Goal: Information Seeking & Learning: Learn about a topic

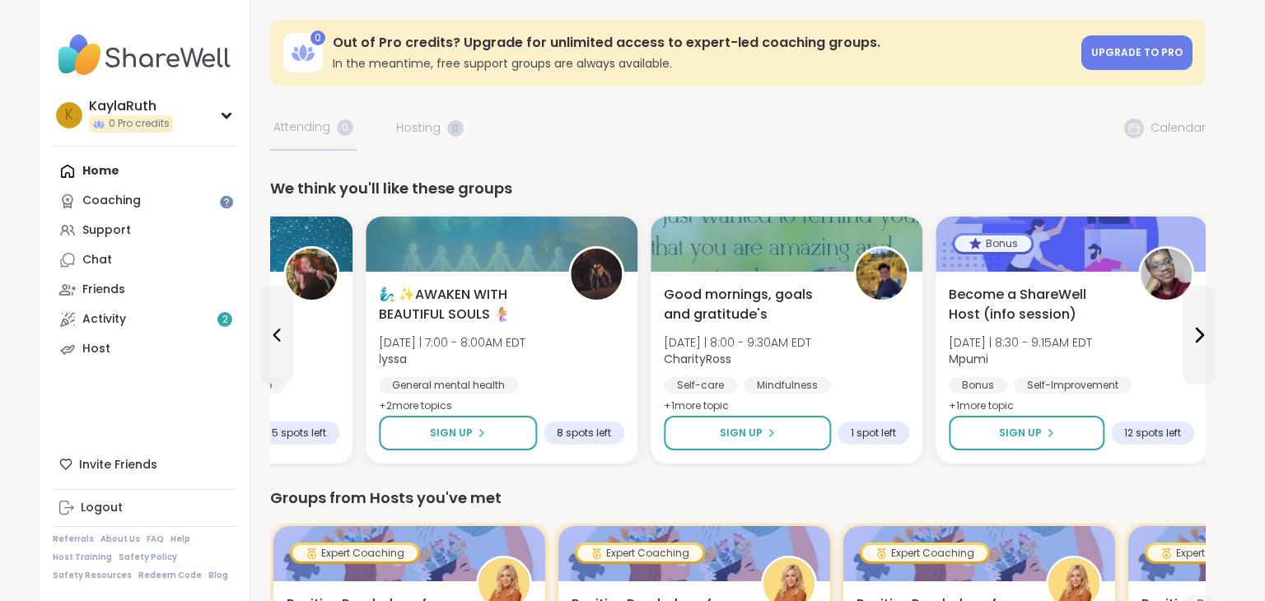
scroll to position [1, 0]
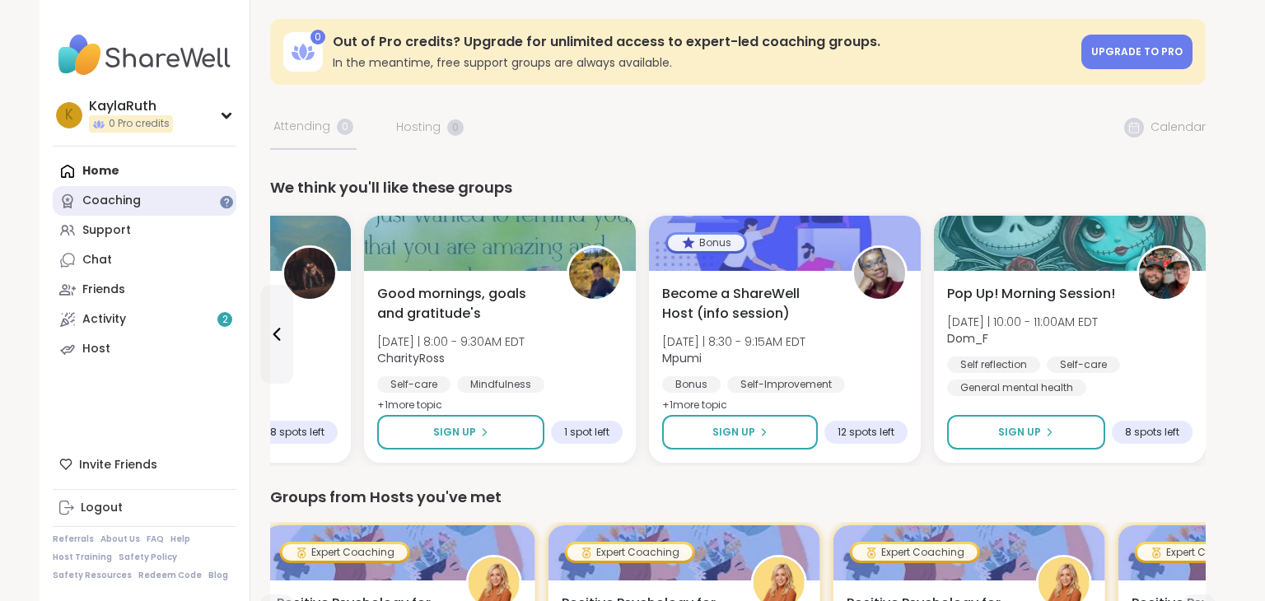
click at [91, 189] on link "Coaching" at bounding box center [145, 201] width 184 height 30
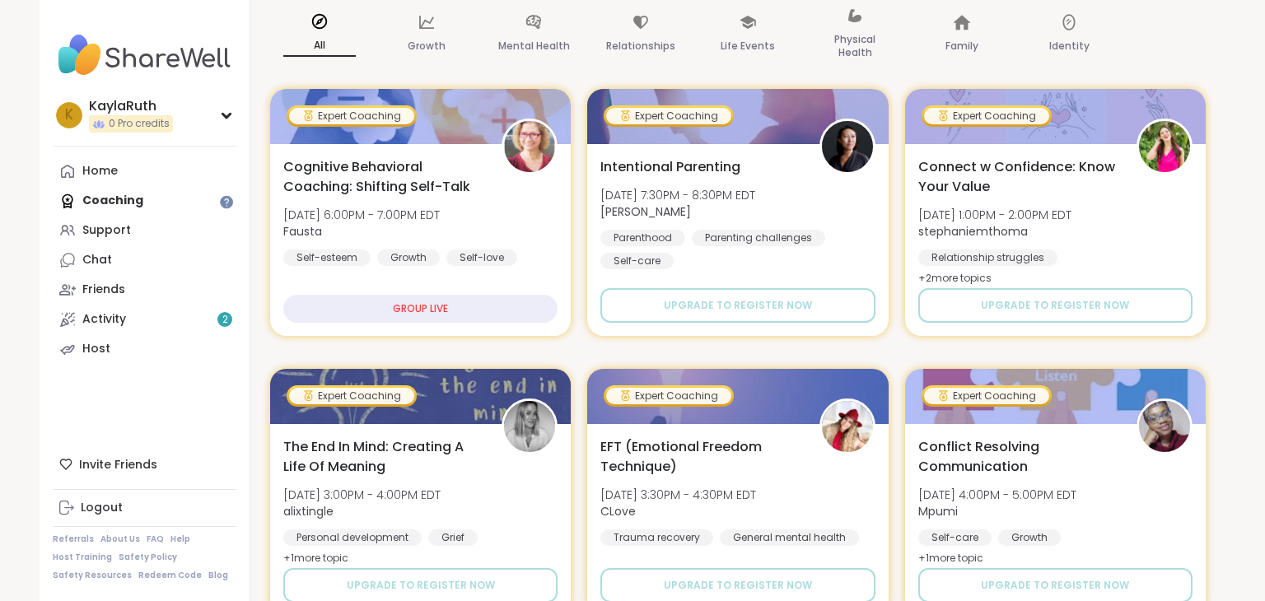
scroll to position [264, 0]
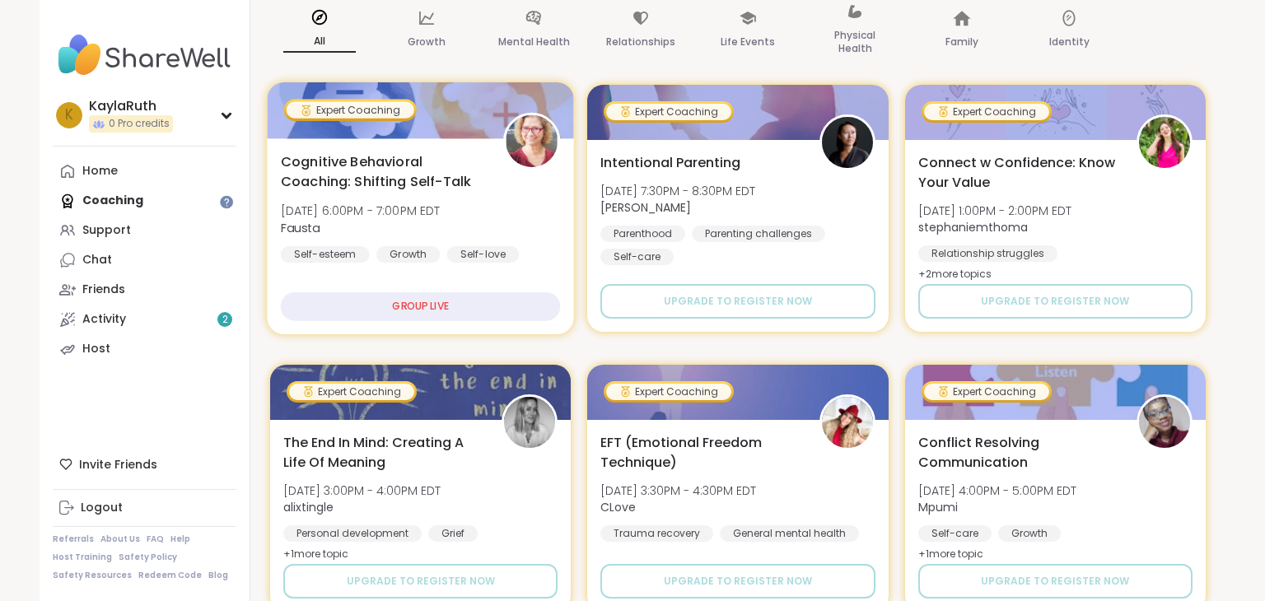
click at [431, 319] on div "GROUP LIVE" at bounding box center [421, 306] width 280 height 29
click at [434, 302] on div "GROUP LIVE" at bounding box center [421, 306] width 280 height 29
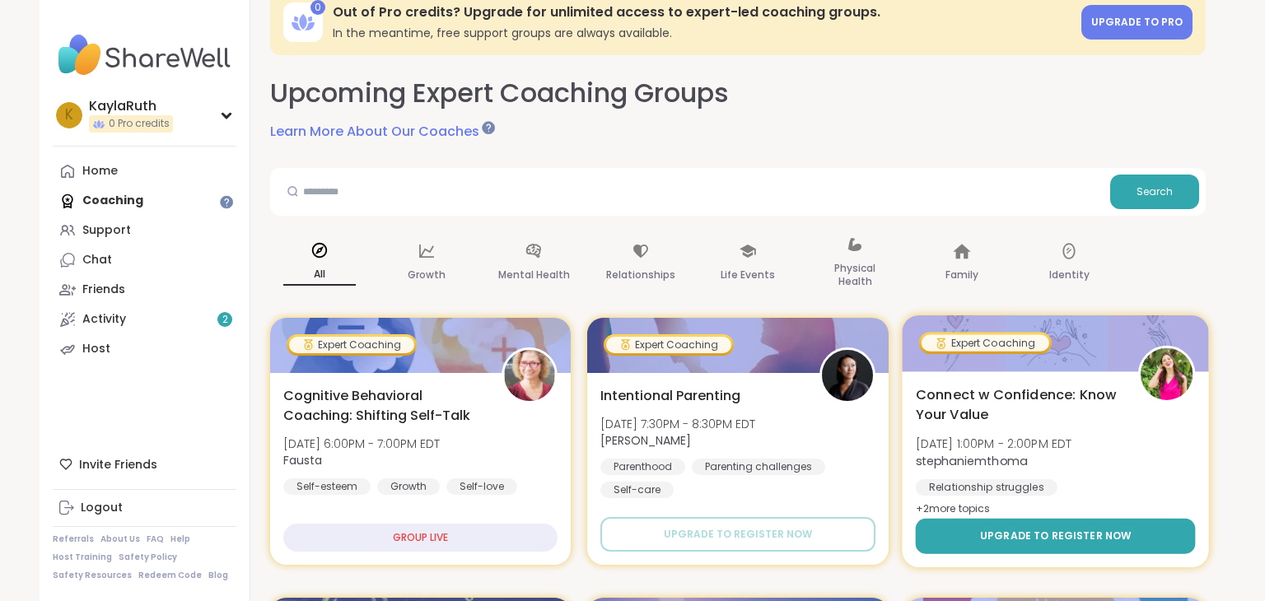
scroll to position [0, 0]
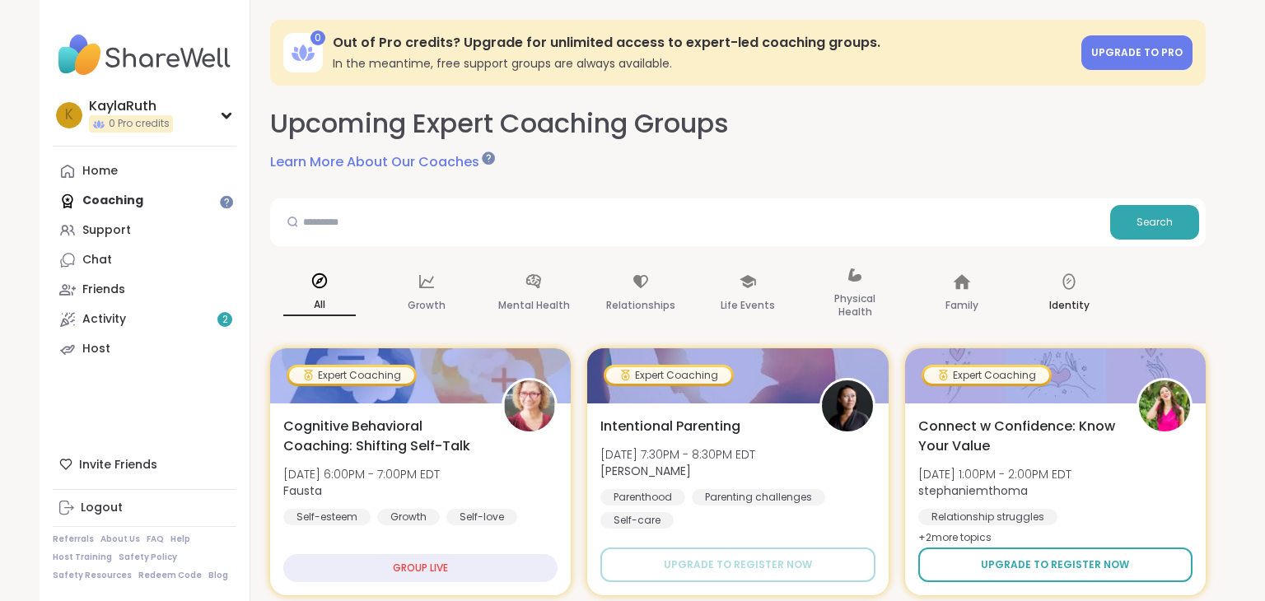
click at [1077, 280] on icon at bounding box center [1069, 282] width 18 height 18
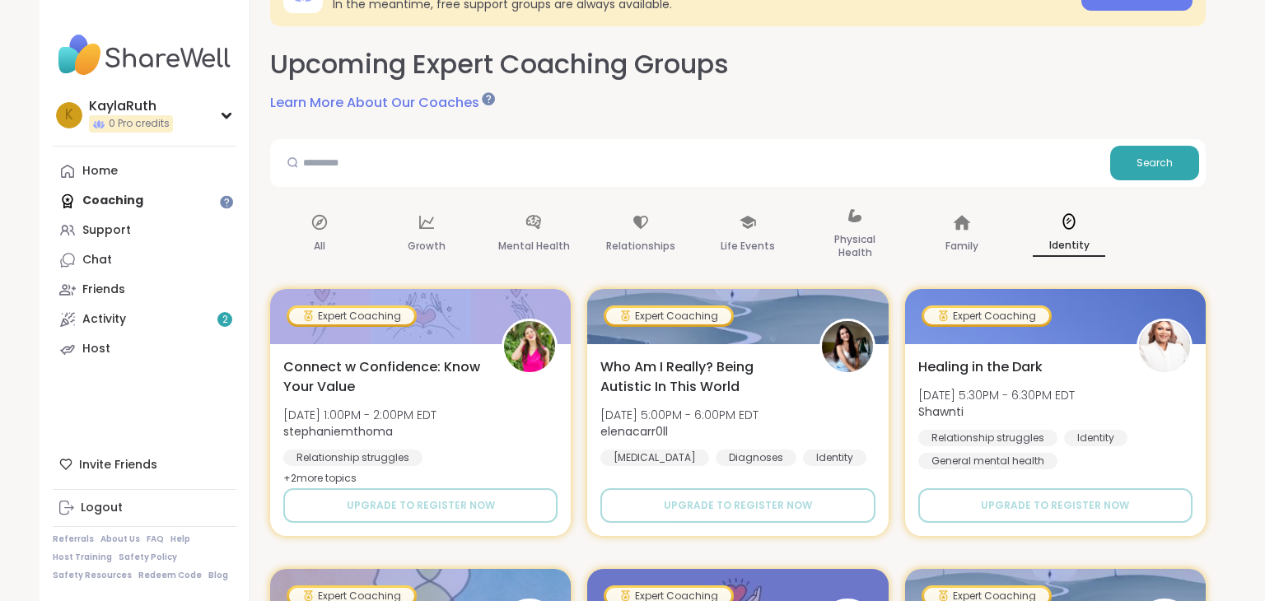
scroll to position [60, 0]
click at [980, 243] on div "Family" at bounding box center [962, 234] width 99 height 82
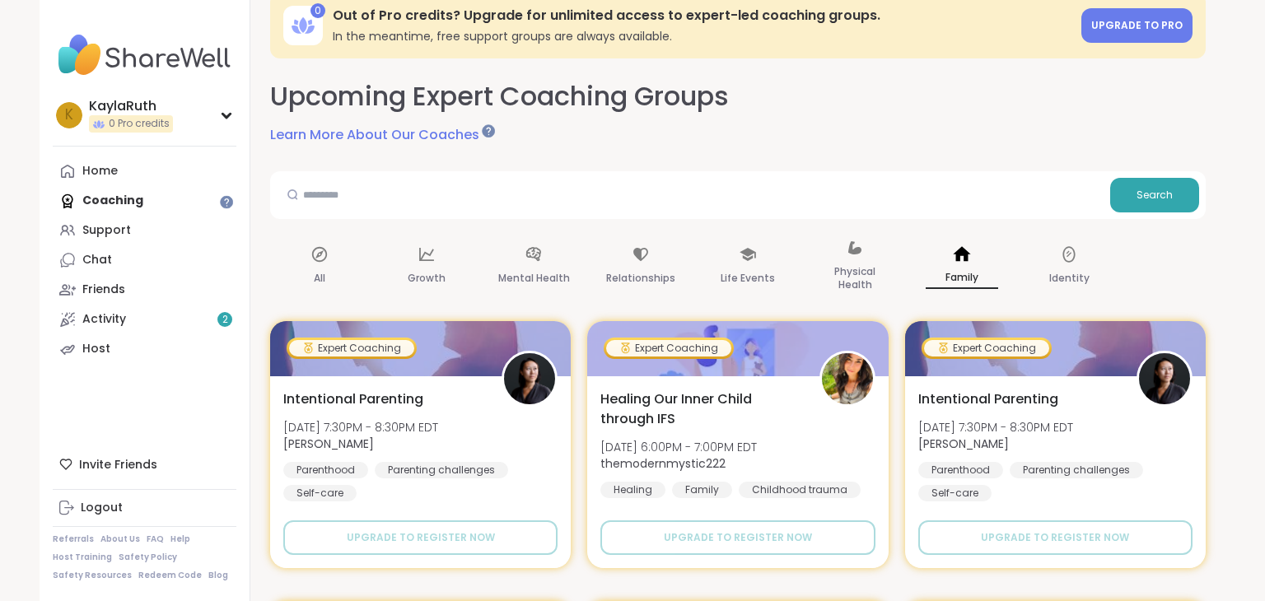
scroll to position [20, 0]
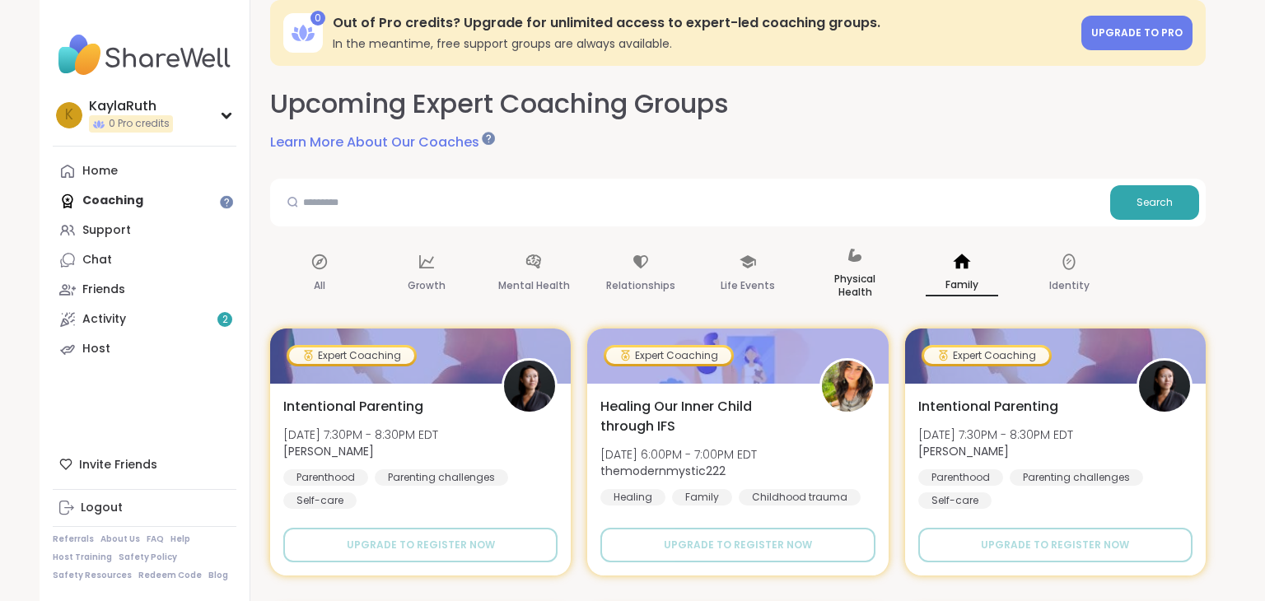
click at [857, 278] on p "Physical Health" at bounding box center [855, 285] width 72 height 33
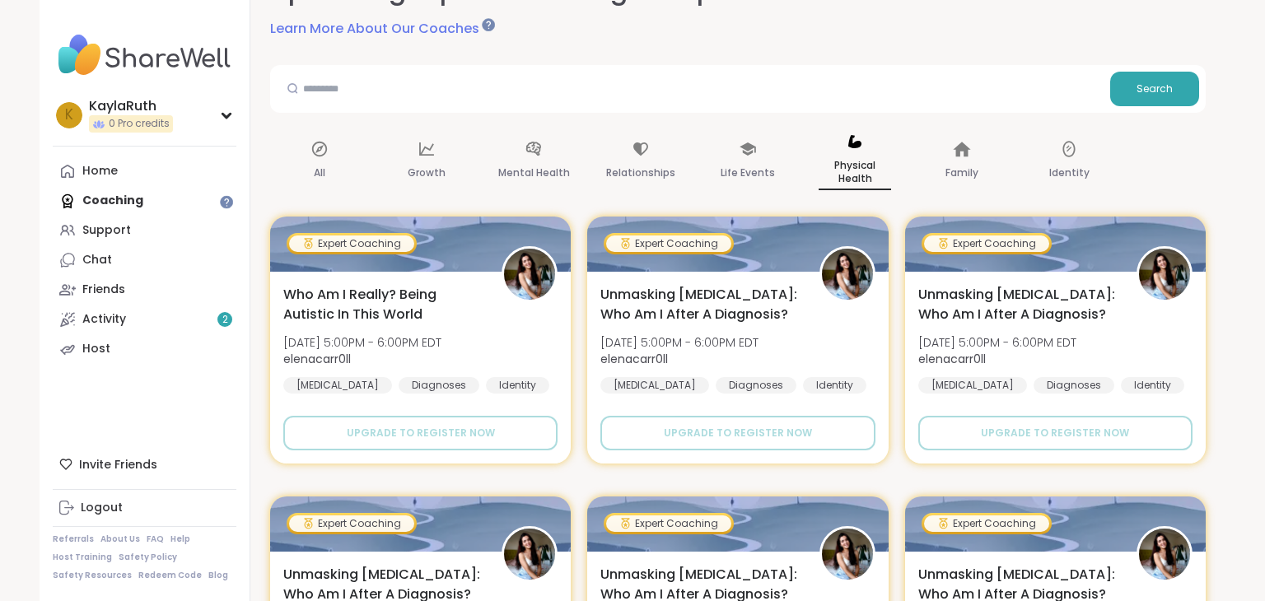
scroll to position [0, 0]
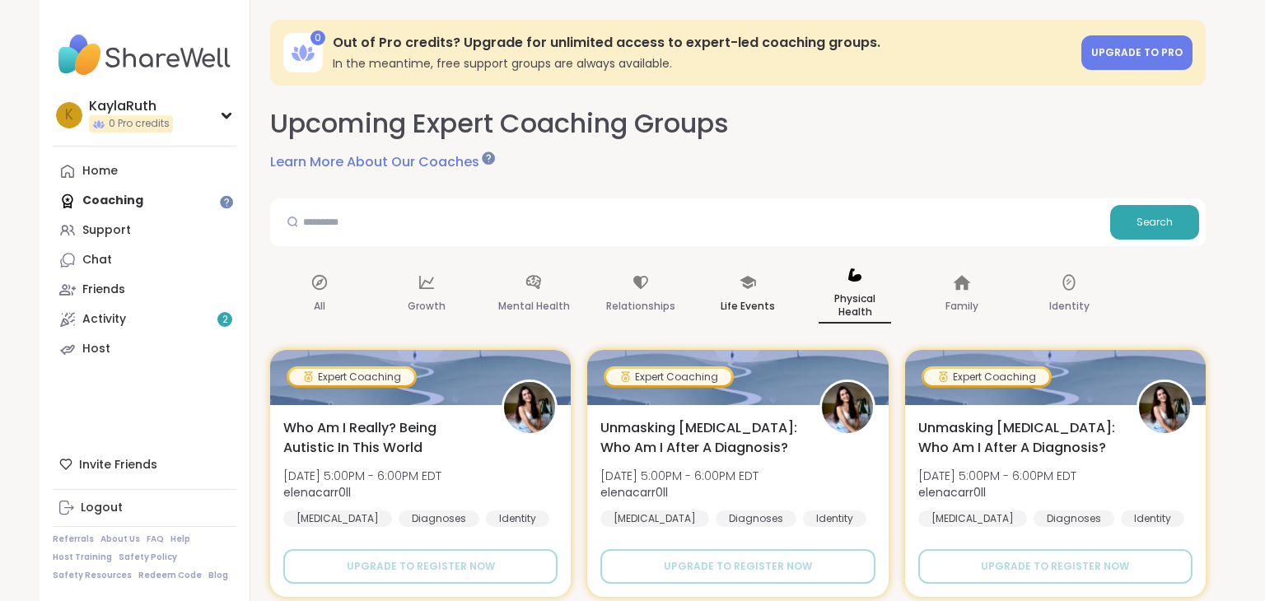
click at [769, 298] on p "Life Events" at bounding box center [748, 307] width 54 height 20
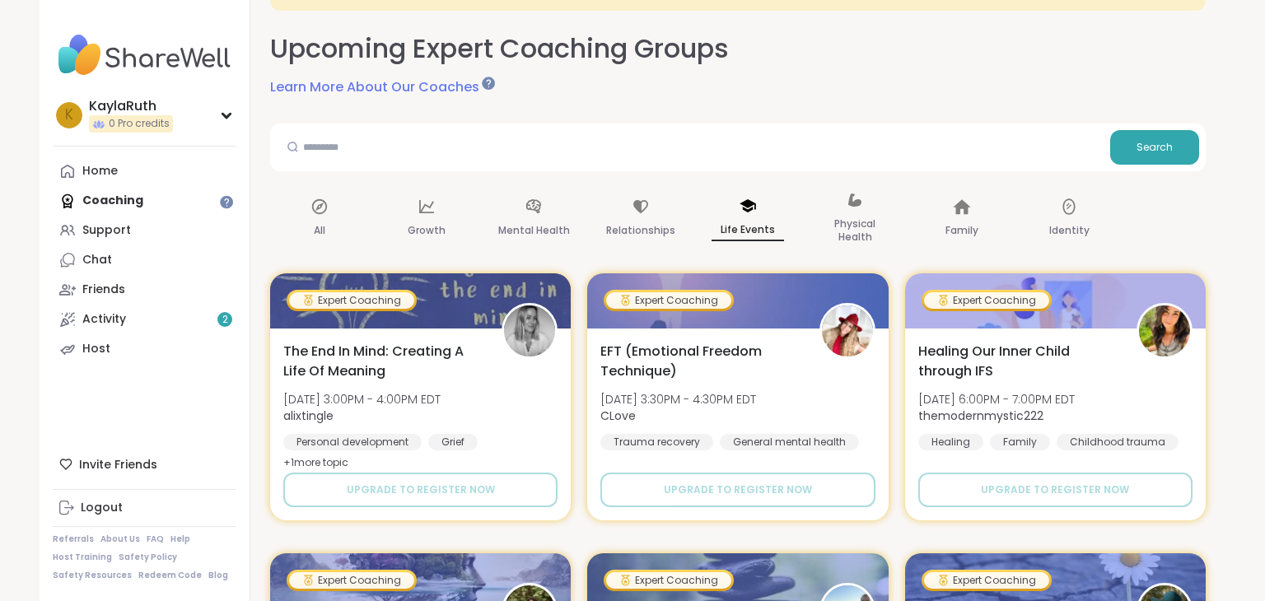
scroll to position [76, 0]
click at [643, 225] on p "Relationships" at bounding box center [640, 230] width 69 height 20
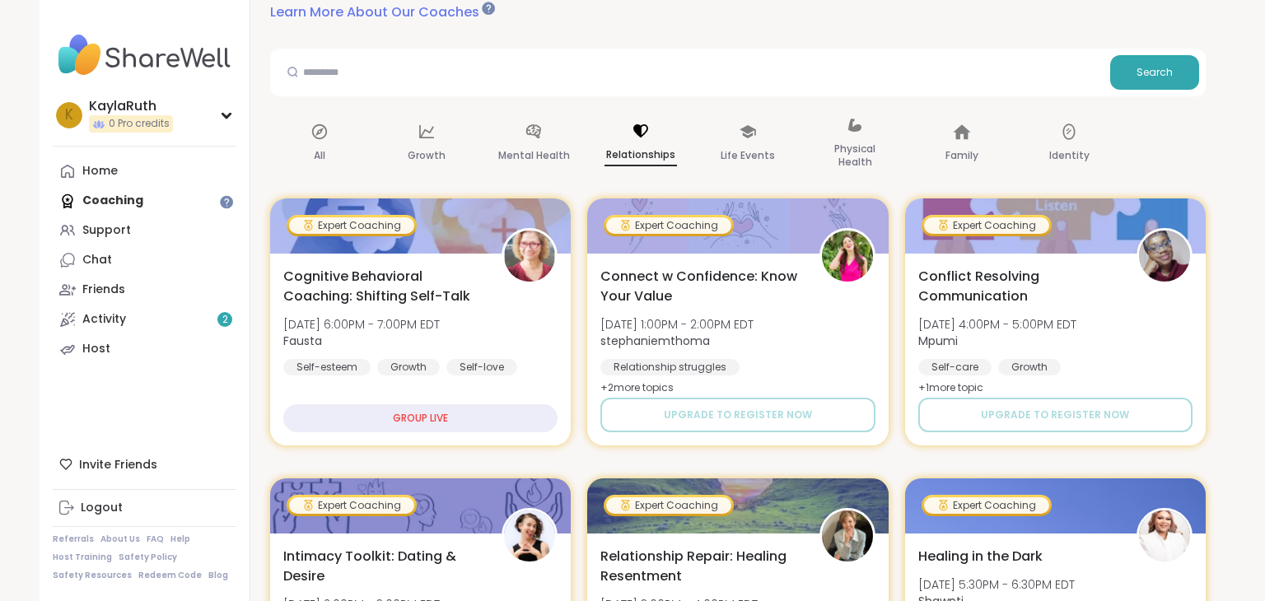
scroll to position [0, 0]
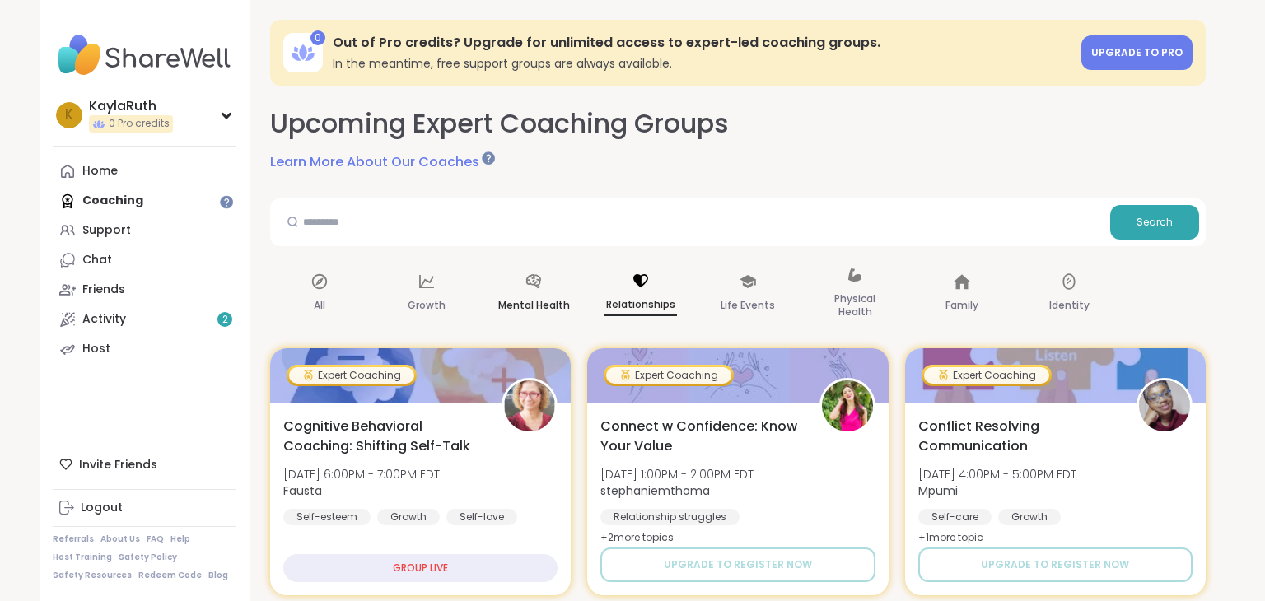
click at [554, 302] on p "Mental Health" at bounding box center [534, 306] width 72 height 20
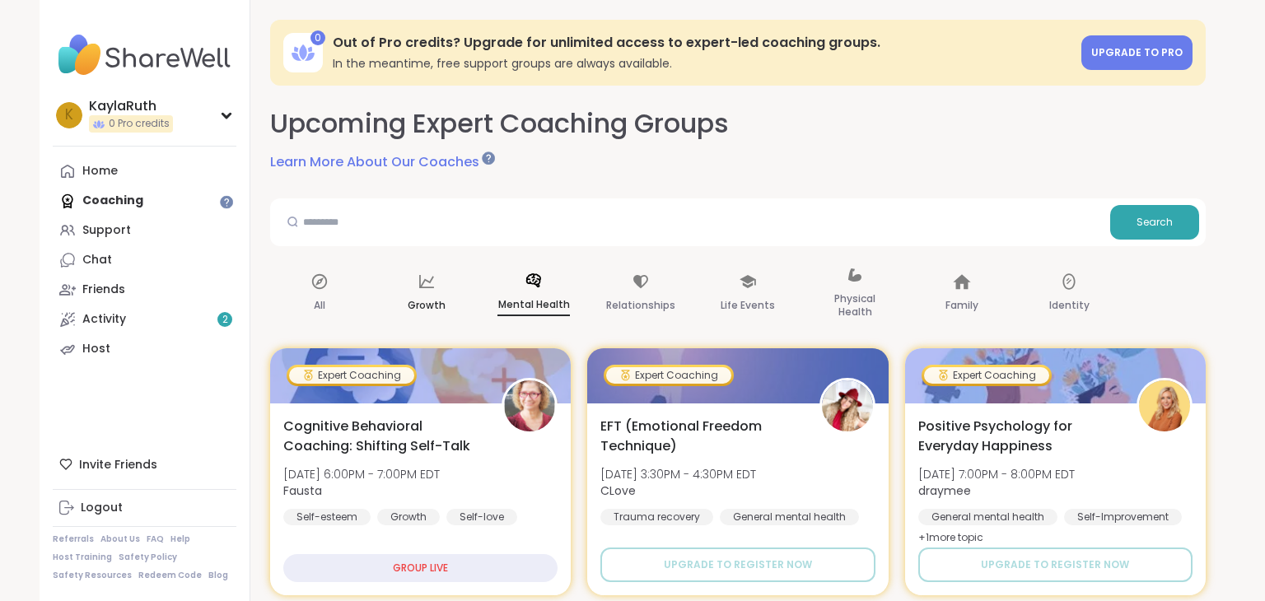
click at [425, 311] on p "Growth" at bounding box center [427, 306] width 38 height 20
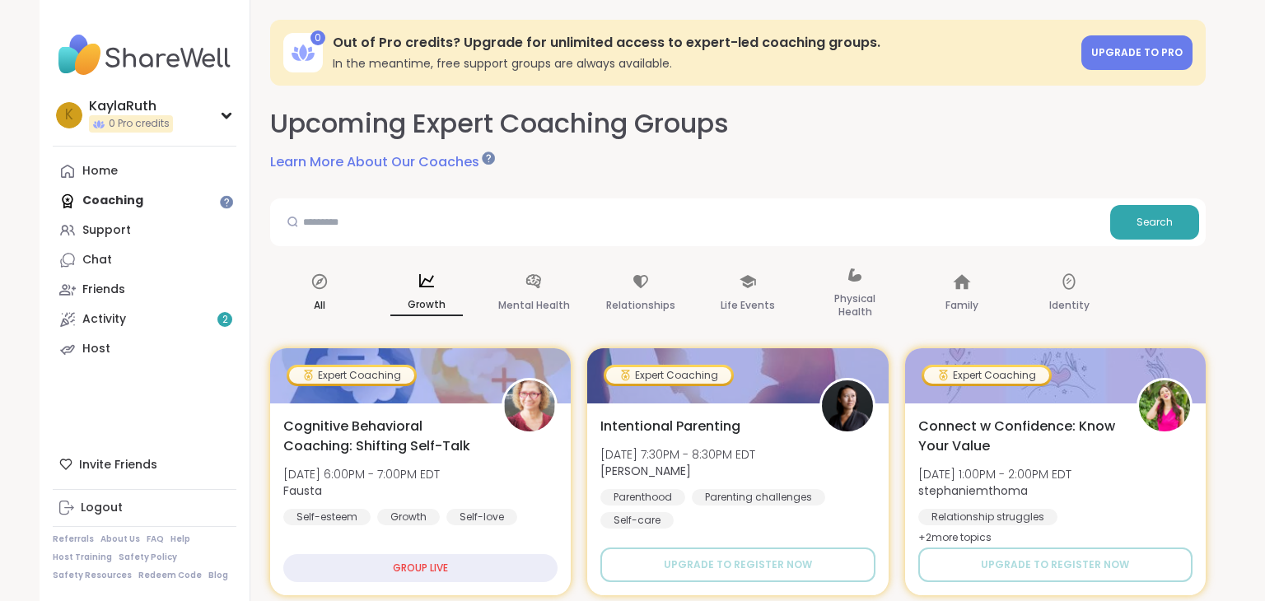
click at [342, 319] on div "All" at bounding box center [319, 294] width 99 height 82
